Goal: Information Seeking & Learning: Learn about a topic

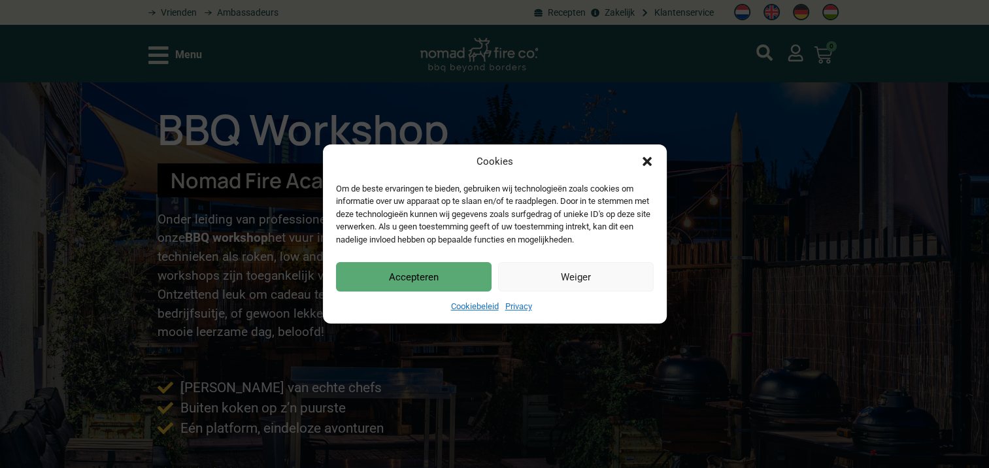
click at [428, 267] on button "Accepteren" at bounding box center [414, 276] width 156 height 29
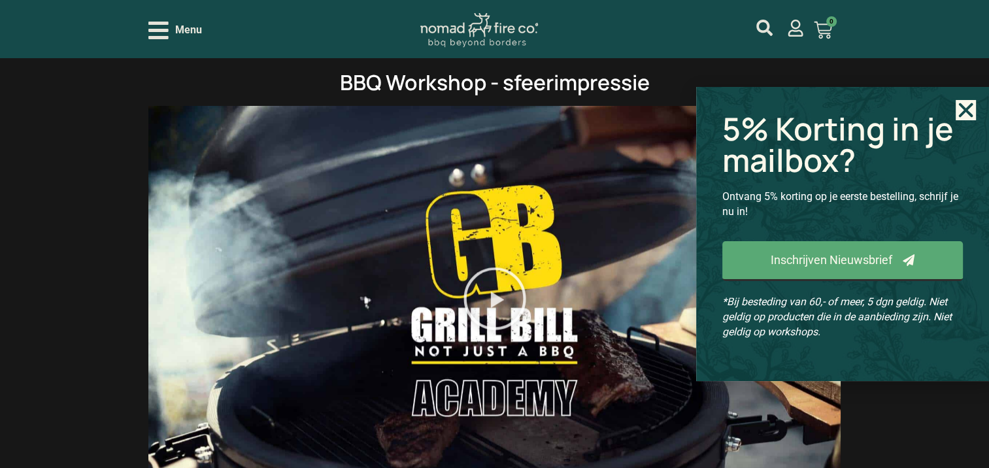
scroll to position [1481, 0]
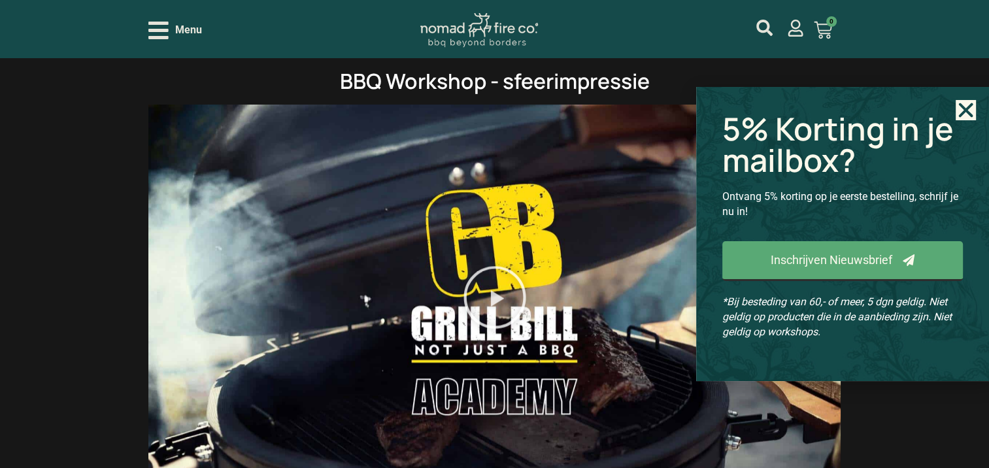
click at [962, 100] on icon "Close" at bounding box center [966, 110] width 20 height 20
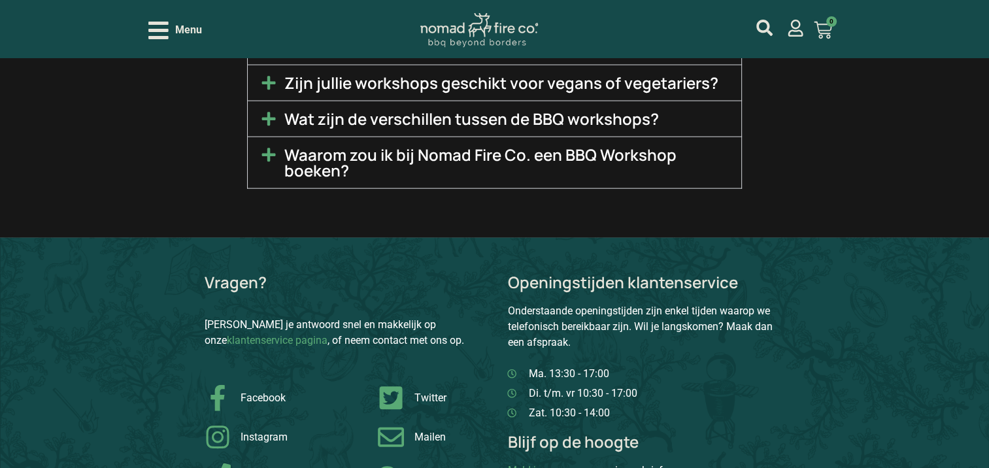
scroll to position [3051, 0]
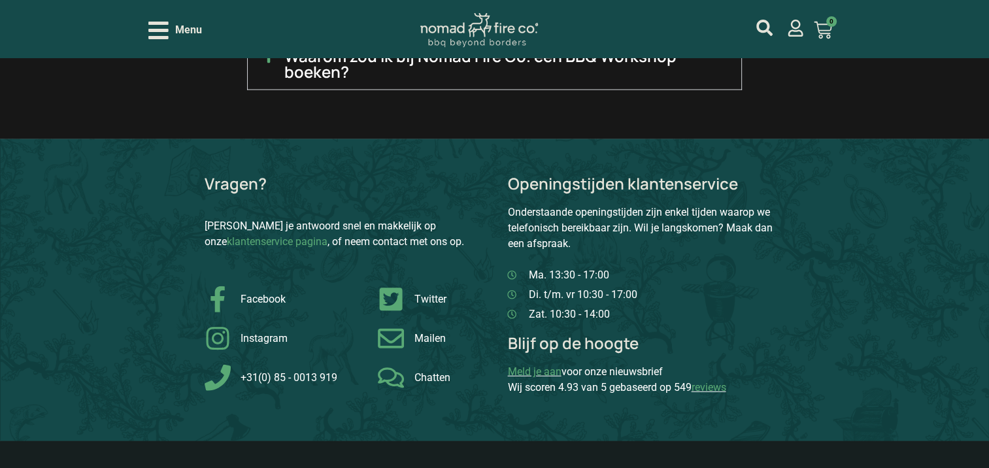
scroll to position [3006, 0]
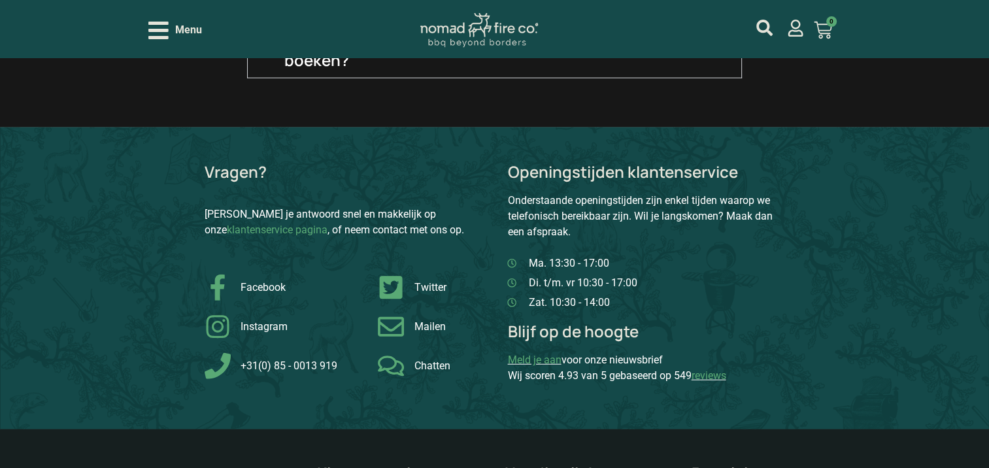
scroll to position [3181, 0]
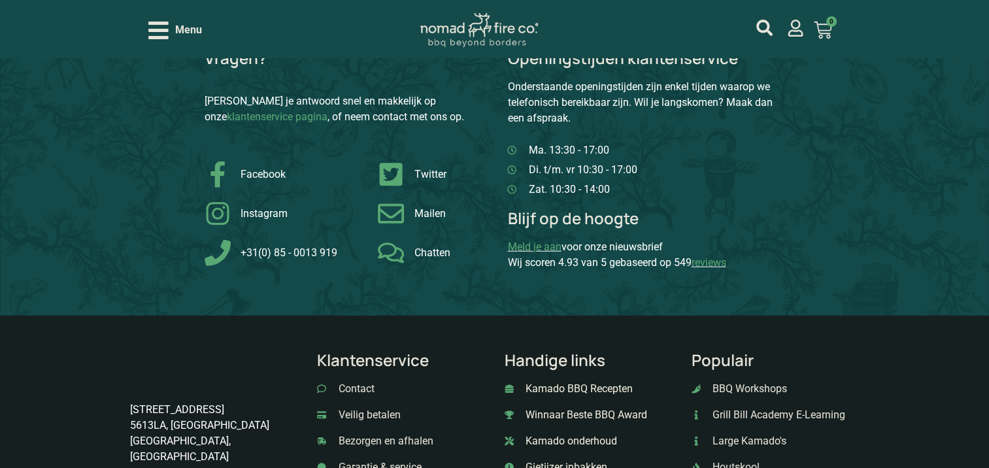
scroll to position [3323, 0]
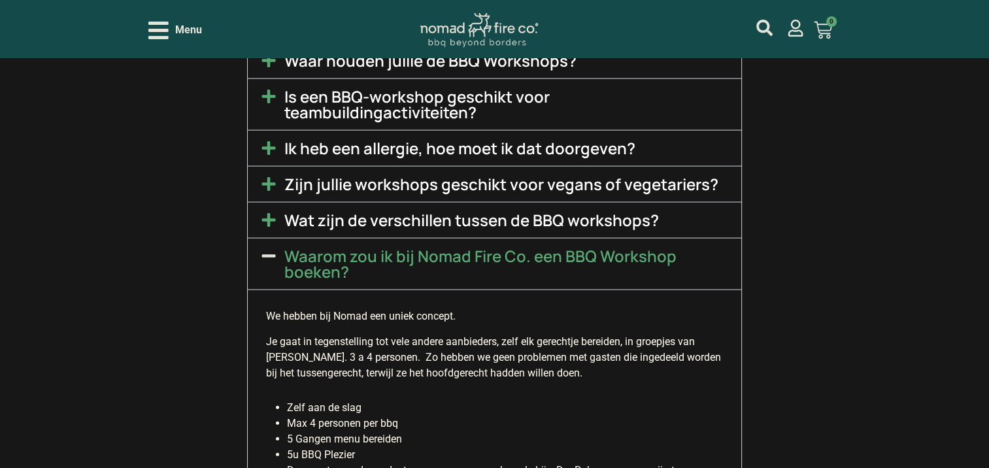
scroll to position [2428, 0]
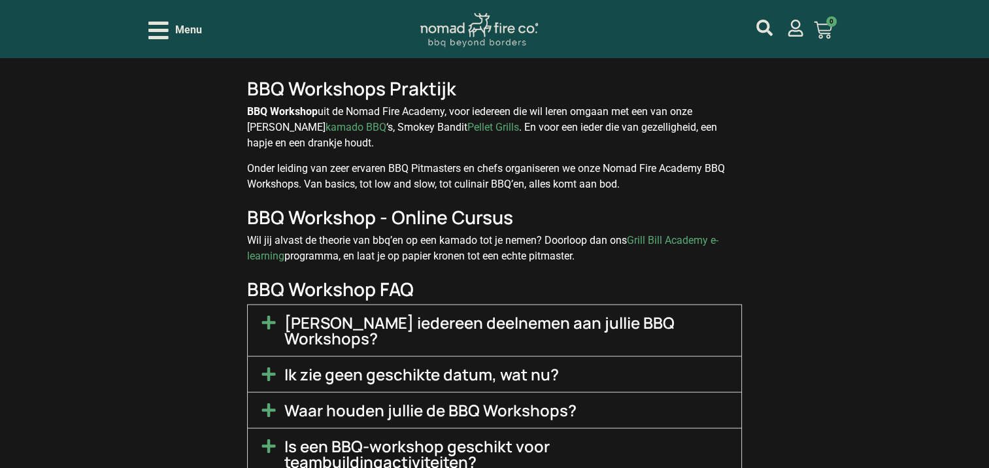
click at [159, 34] on icon "Open/Close Menu" at bounding box center [158, 30] width 20 height 23
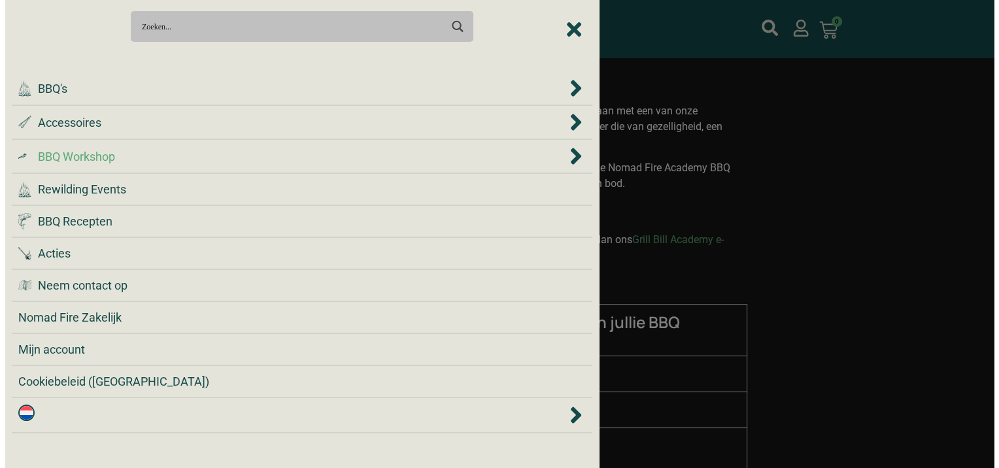
scroll to position [2437, 0]
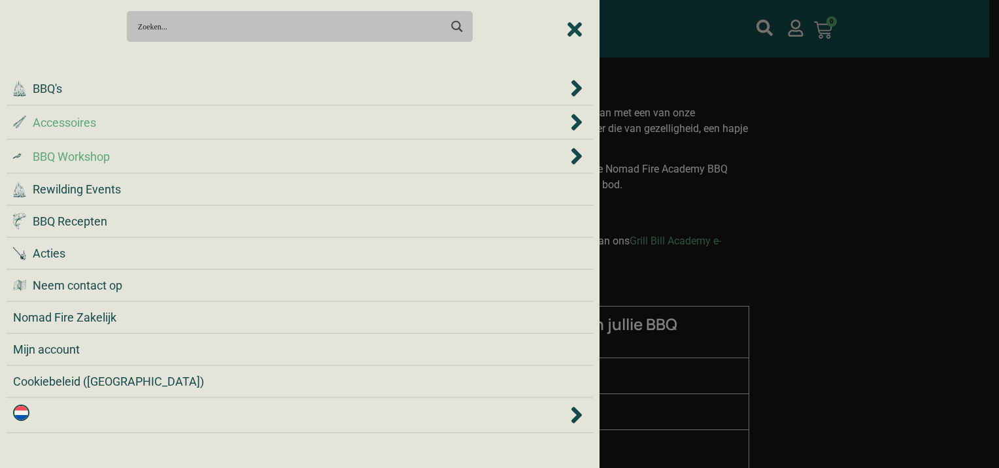
click at [572, 119] on icon "Accessoires" at bounding box center [576, 122] width 13 height 26
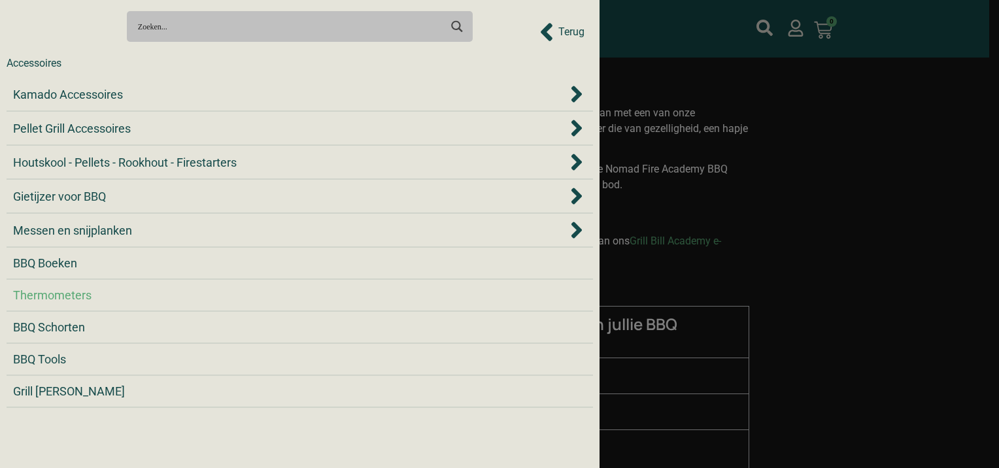
click at [41, 294] on span "Thermometers" at bounding box center [52, 295] width 78 height 18
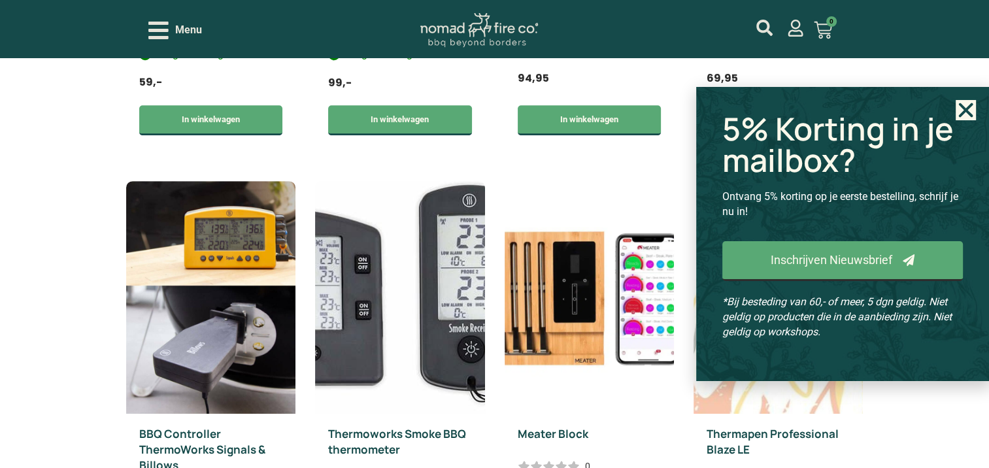
scroll to position [872, 0]
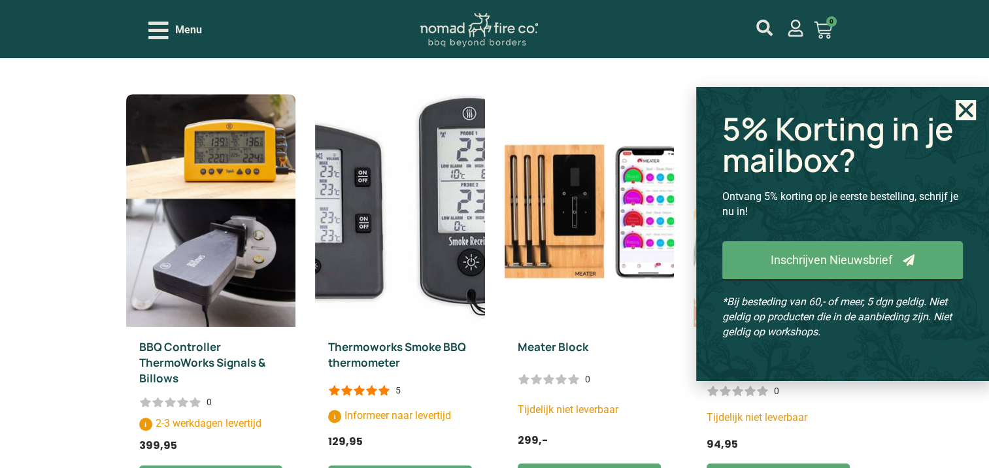
click at [970, 100] on icon "Close" at bounding box center [966, 110] width 20 height 20
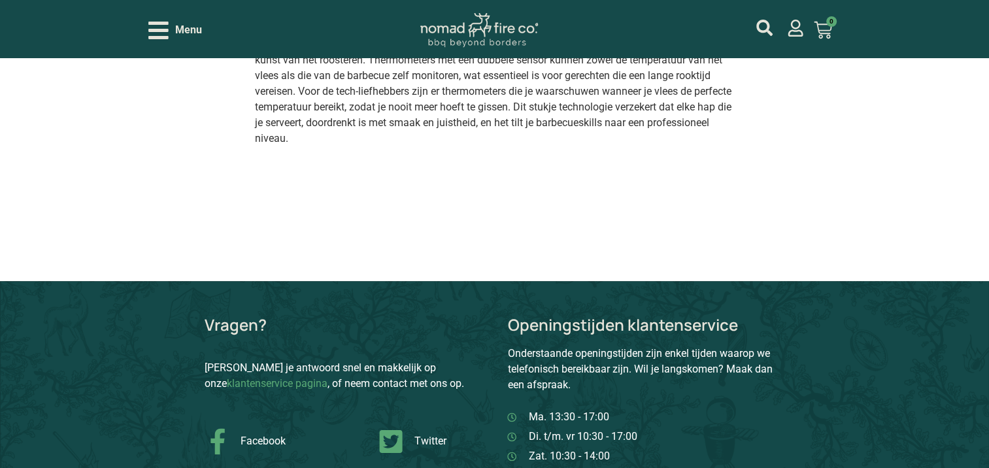
scroll to position [1481, 0]
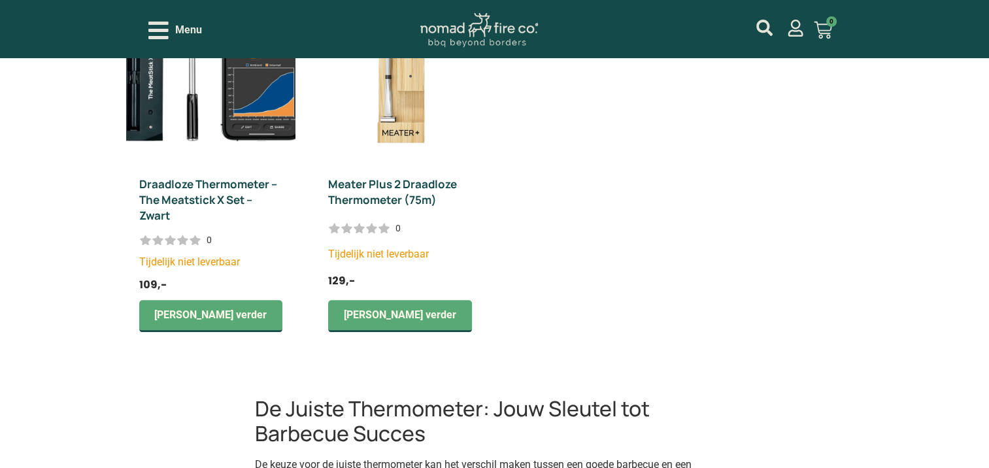
click at [157, 27] on icon "Open/Close Menu" at bounding box center [158, 30] width 20 height 23
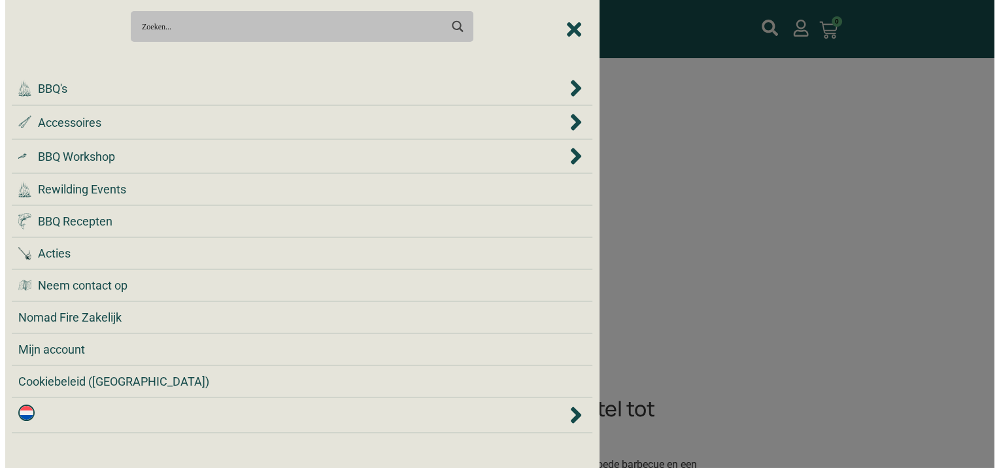
scroll to position [1483, 0]
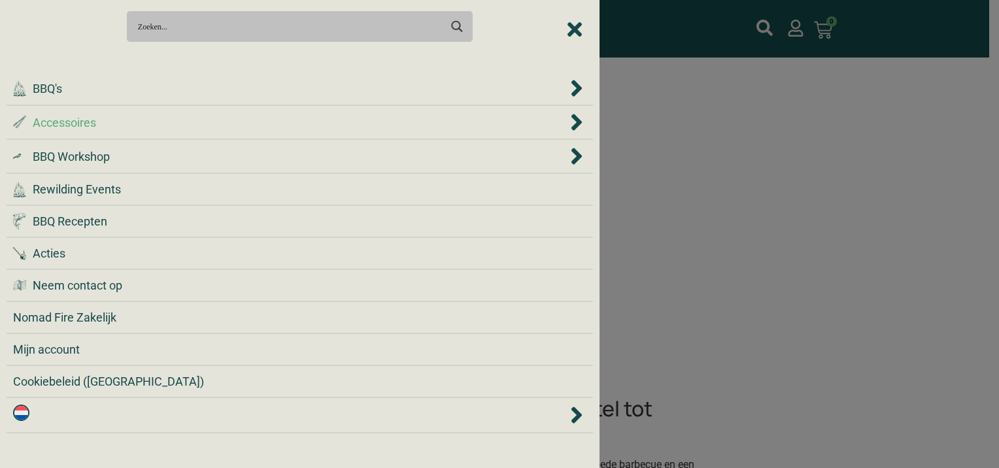
click at [569, 116] on span "Accessoires" at bounding box center [576, 122] width 19 height 20
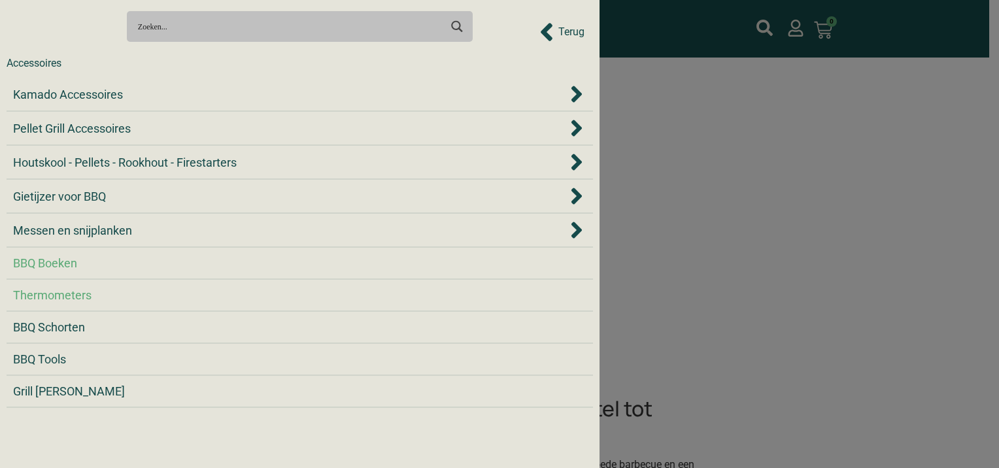
click at [57, 264] on span "BBQ Boeken" at bounding box center [45, 263] width 64 height 18
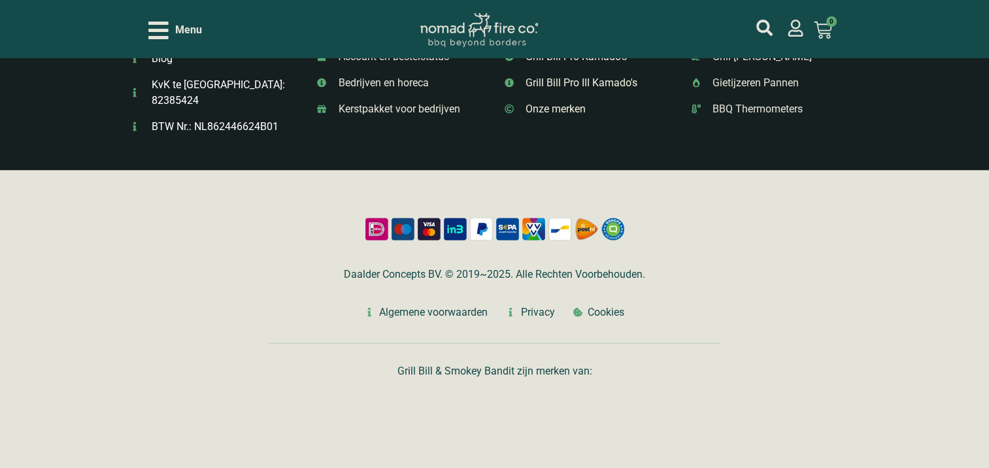
scroll to position [2877, 0]
click at [549, 117] on span "Onze merken" at bounding box center [553, 109] width 63 height 16
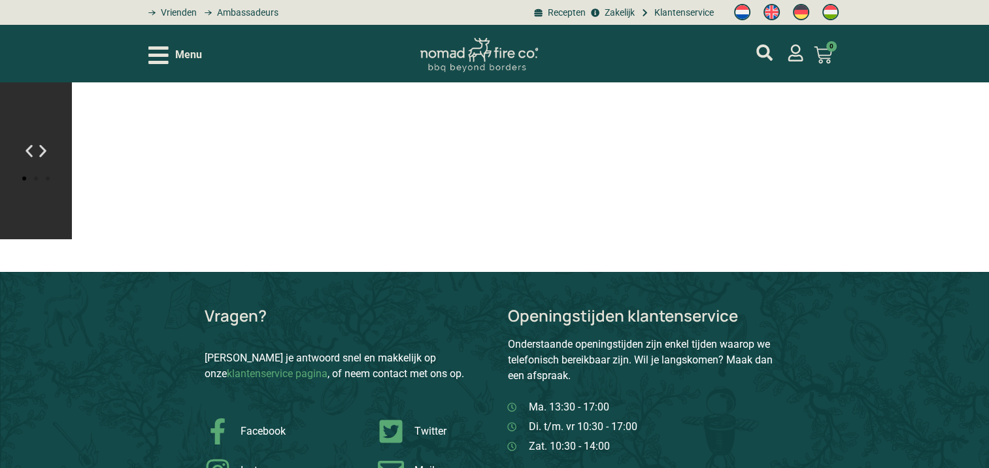
click at [46, 156] on icon "Volgende slide" at bounding box center [43, 151] width 16 height 16
click at [40, 150] on icon "Volgende slide" at bounding box center [43, 151] width 16 height 16
click at [31, 155] on icon "Vorige slide" at bounding box center [29, 151] width 16 height 16
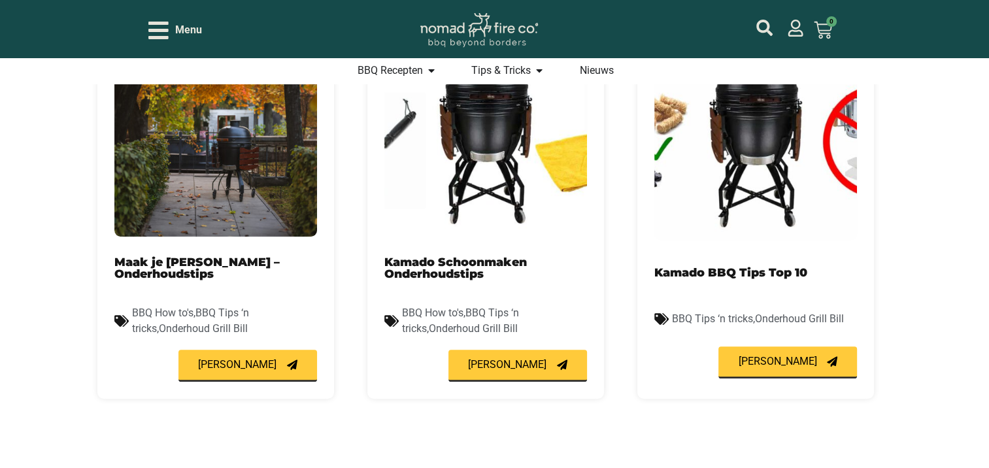
scroll to position [523, 0]
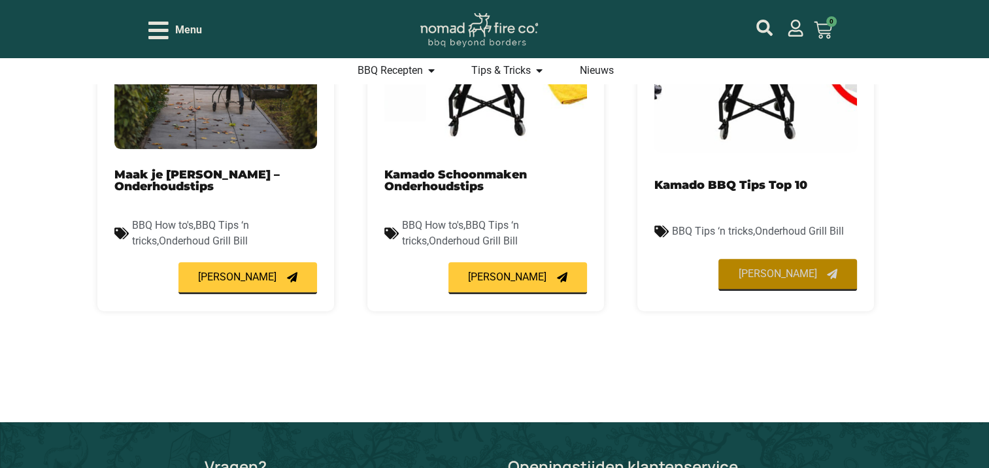
click at [806, 279] on span "Lees meer" at bounding box center [777, 274] width 78 height 10
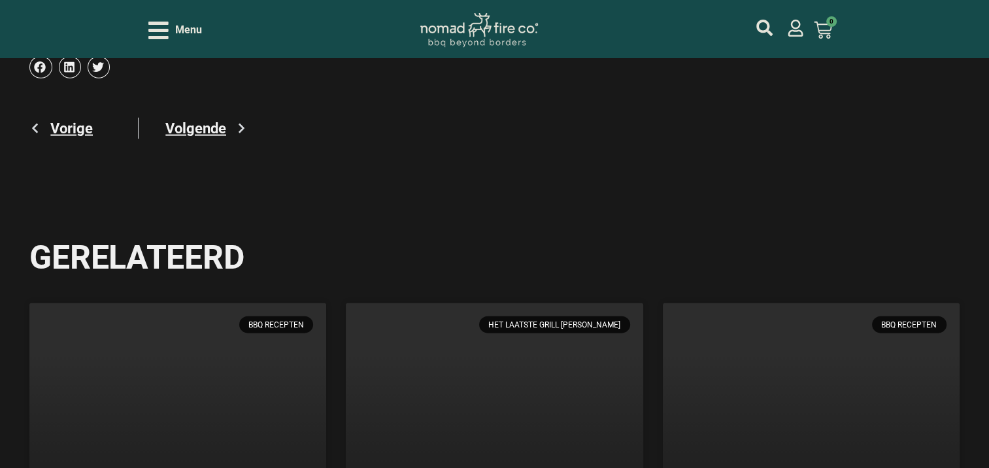
scroll to position [3051, 0]
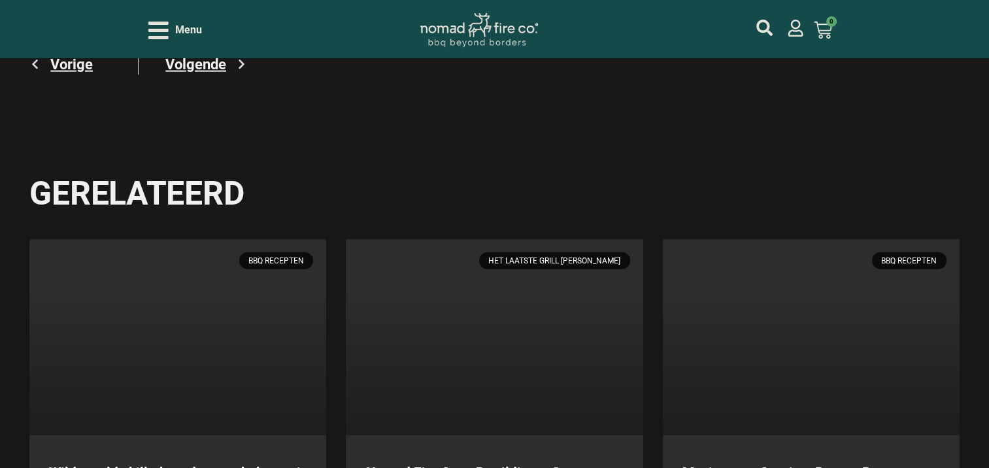
scroll to position [3225, 0]
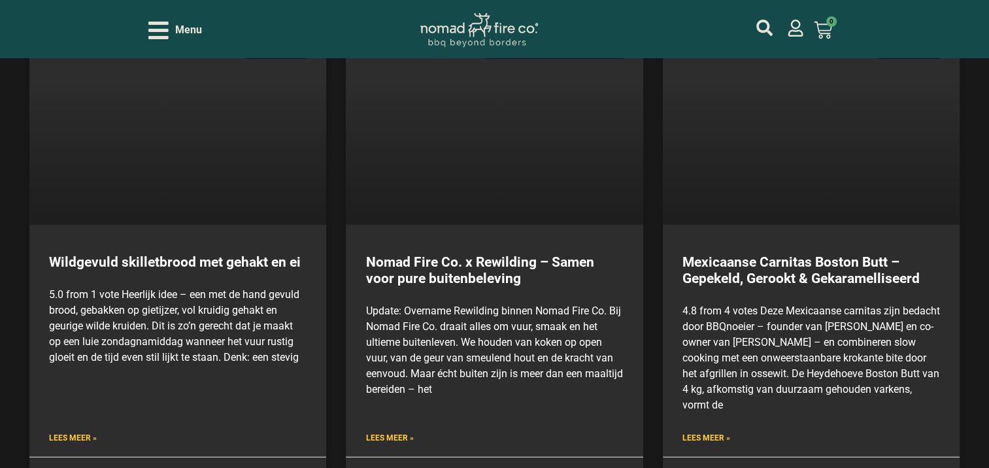
scroll to position [3400, 0]
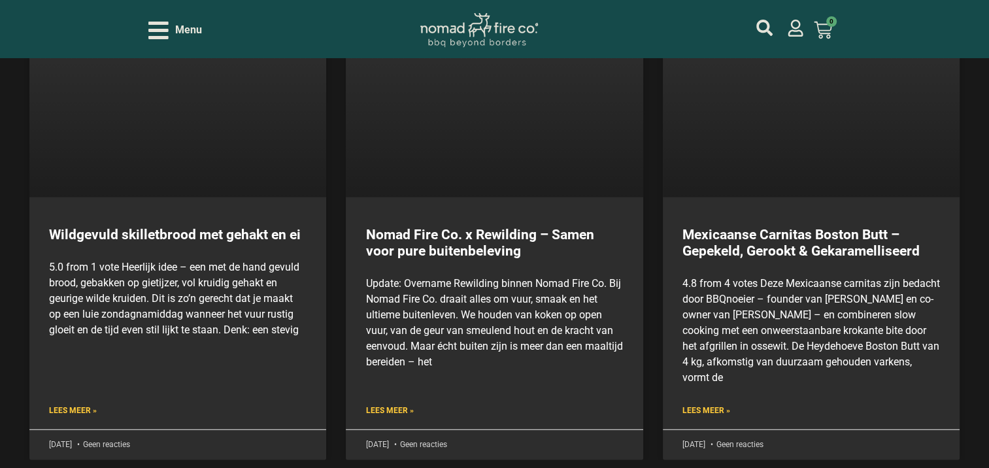
click at [154, 27] on icon "Open/Close Menu" at bounding box center [158, 30] width 20 height 23
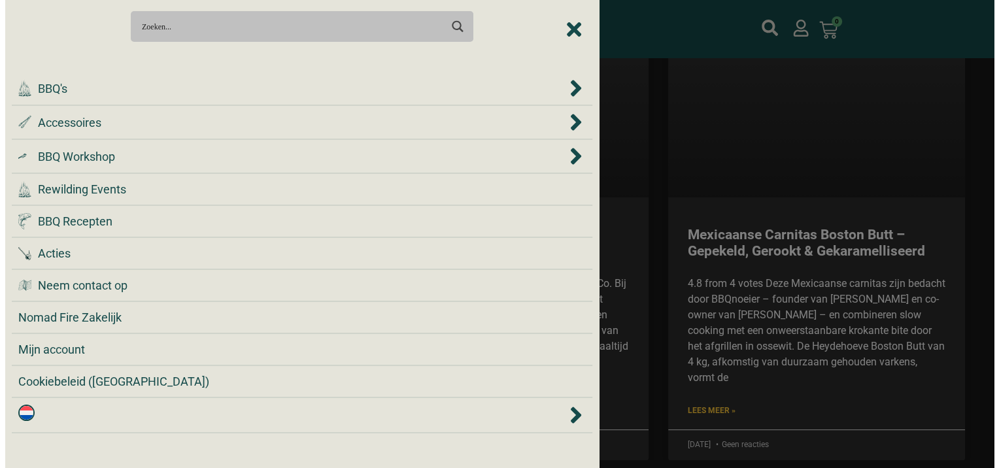
scroll to position [3379, 0]
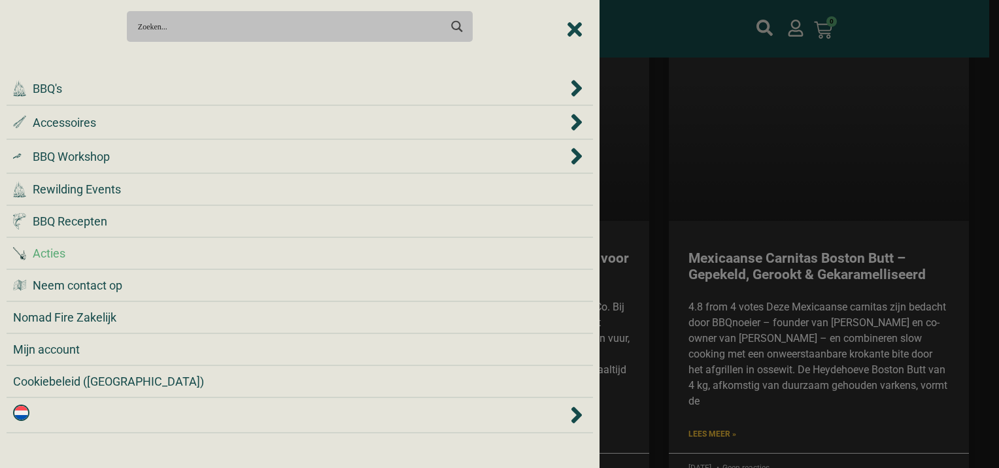
click at [55, 246] on span "Acties" at bounding box center [49, 254] width 33 height 18
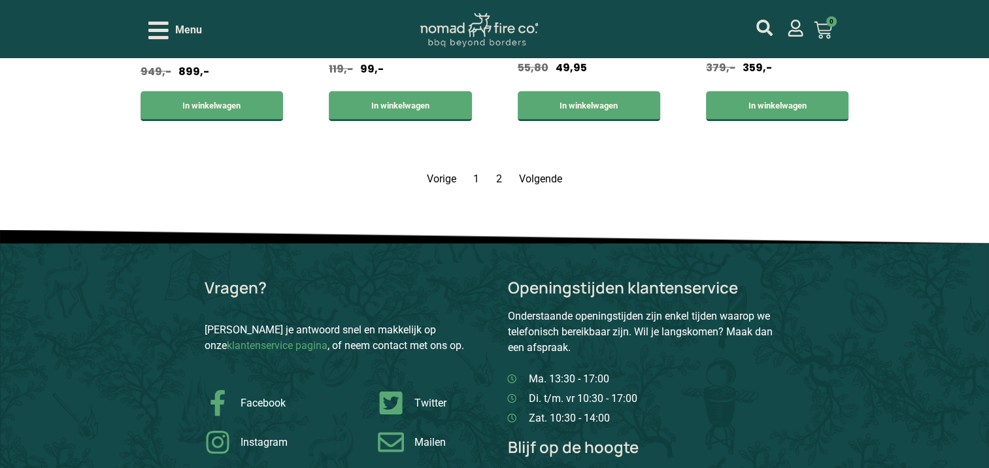
scroll to position [2702, 0]
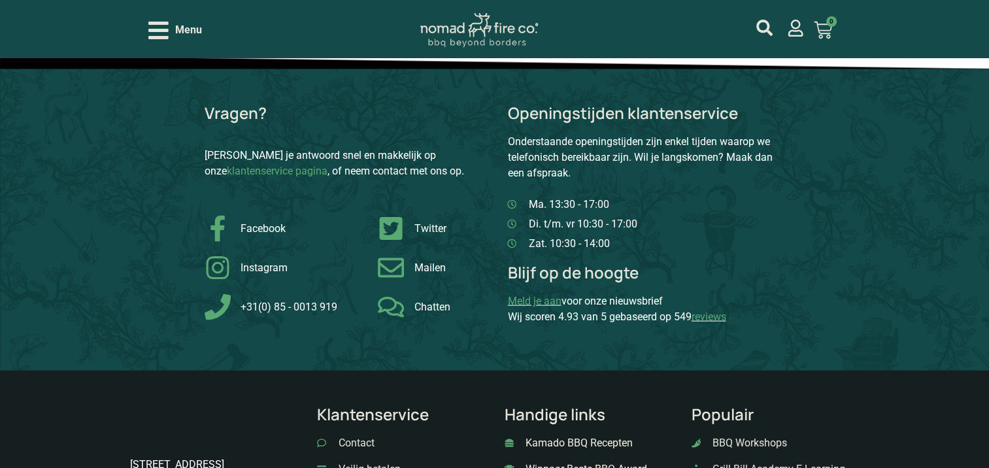
click at [546, 10] on link "Volgende" at bounding box center [540, 4] width 43 height 12
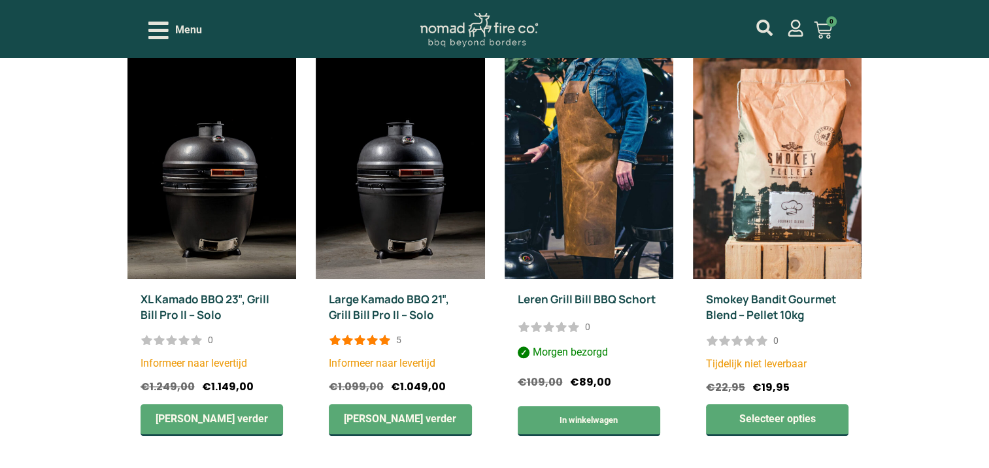
scroll to position [1200, 0]
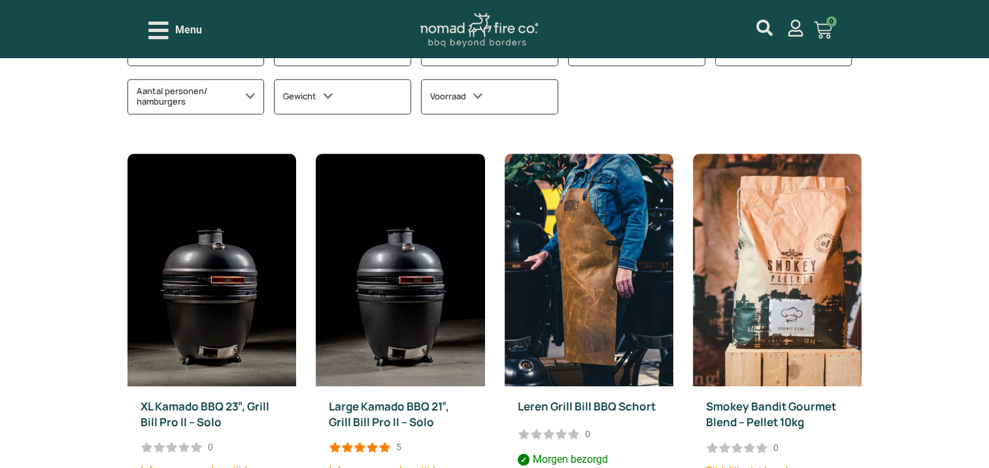
click at [167, 29] on icon "Open/Close Menu" at bounding box center [158, 31] width 20 height 18
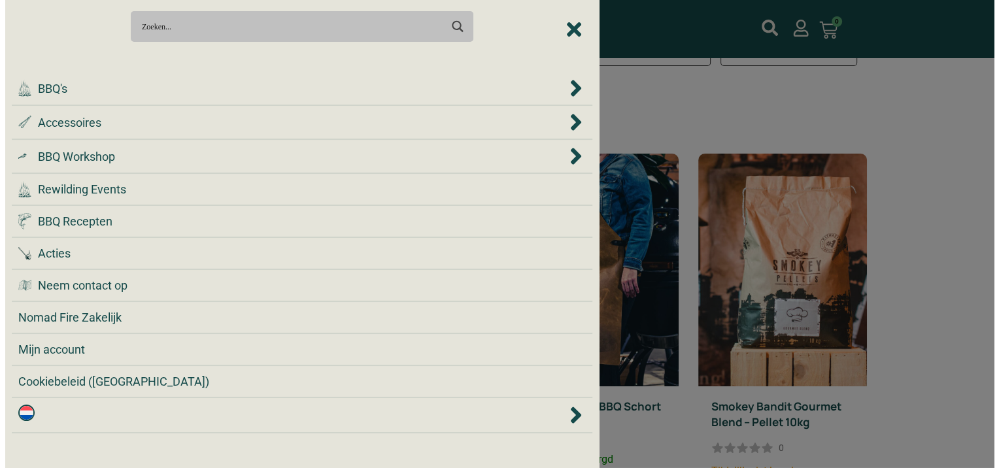
scroll to position [1204, 0]
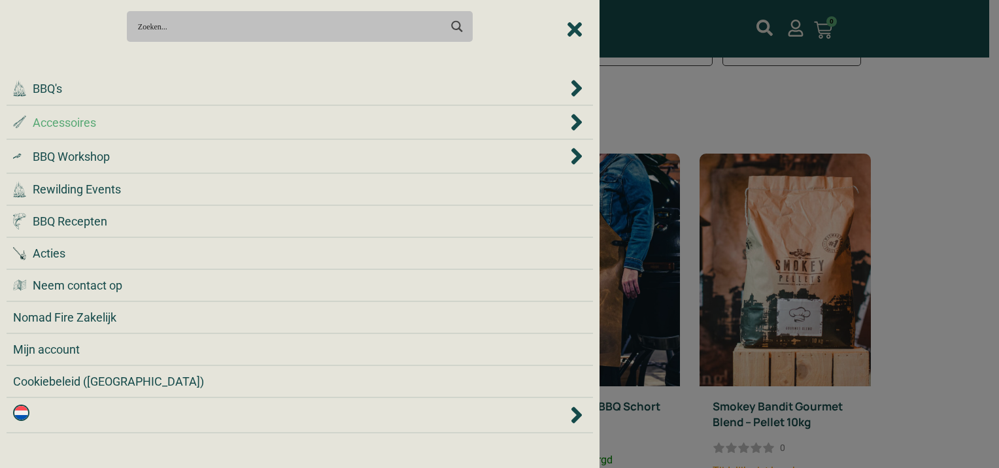
click at [573, 121] on icon "Accessoires" at bounding box center [576, 122] width 13 height 26
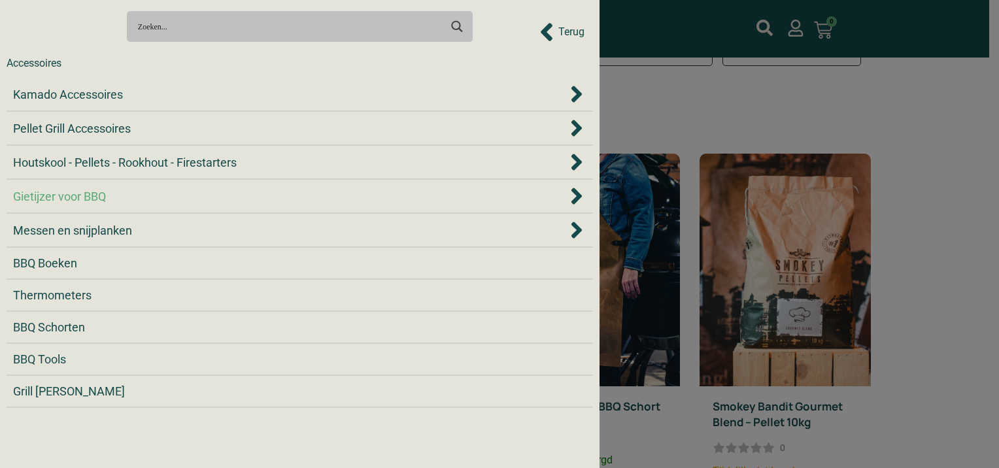
click at [566, 197] on div "Gietijzer voor BBQ" at bounding box center [290, 197] width 554 height 18
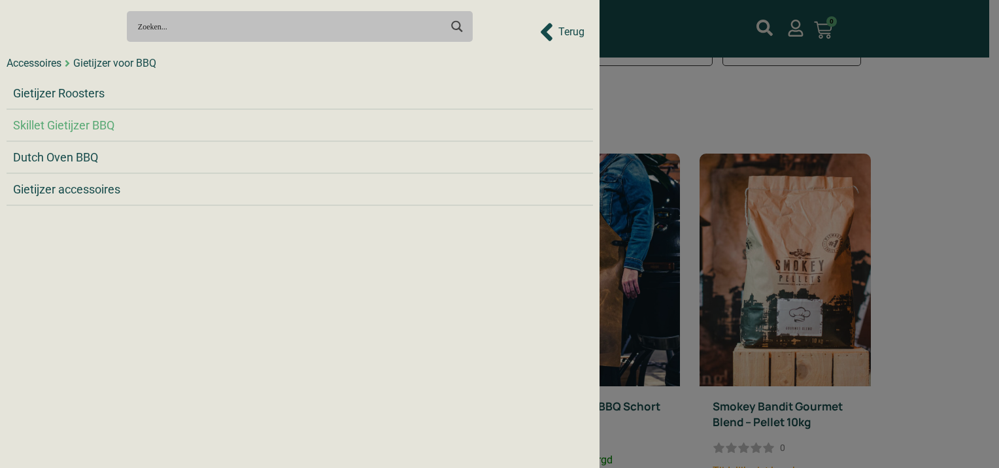
click at [67, 126] on span "Skillet Gietijzer BBQ" at bounding box center [63, 125] width 101 height 18
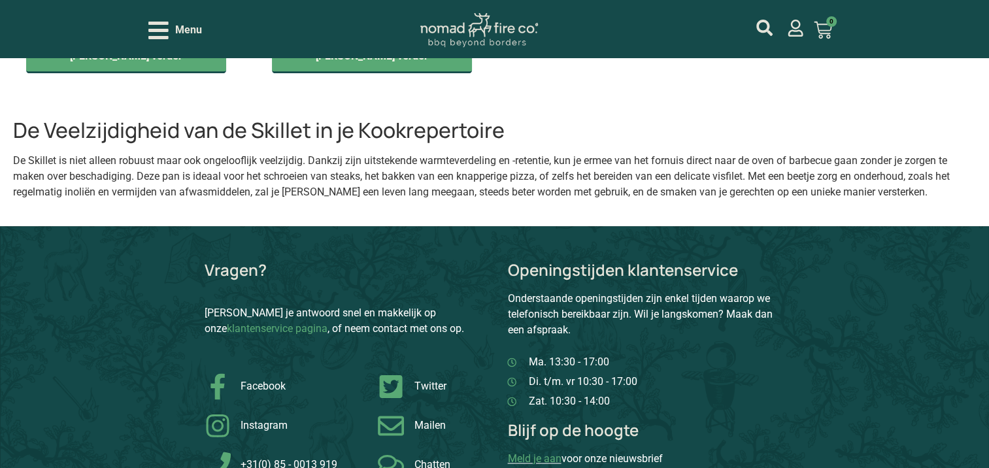
scroll to position [1831, 0]
